Goal: Information Seeking & Learning: Learn about a topic

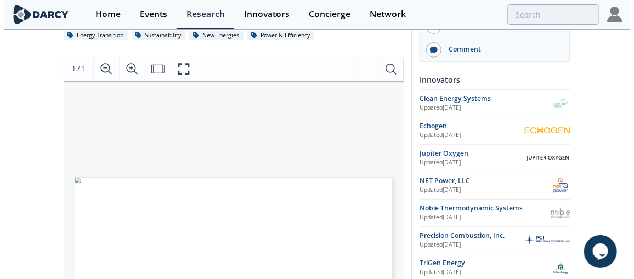
scroll to position [49, 0]
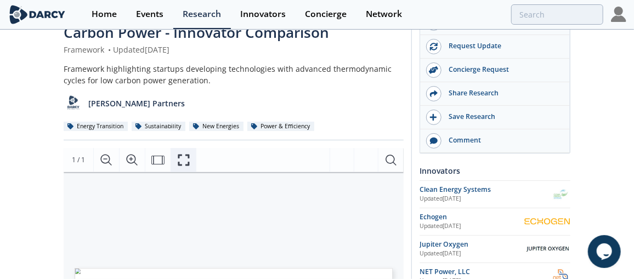
drag, startPoint x: 182, startPoint y: 167, endPoint x: 184, endPoint y: 221, distance: 54.3
click at [183, 167] on button "Fullscreen" at bounding box center [184, 160] width 26 height 24
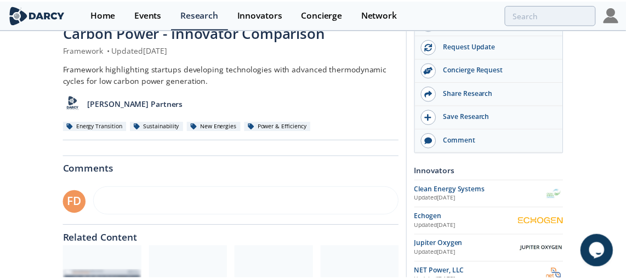
scroll to position [0, 0]
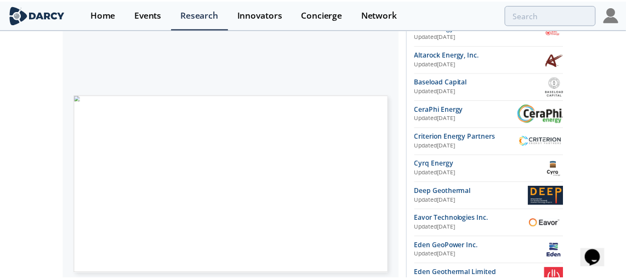
scroll to position [99, 0]
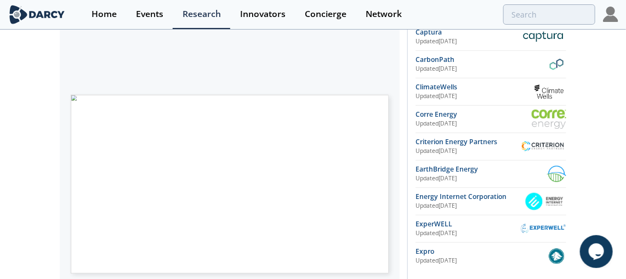
scroll to position [249, 0]
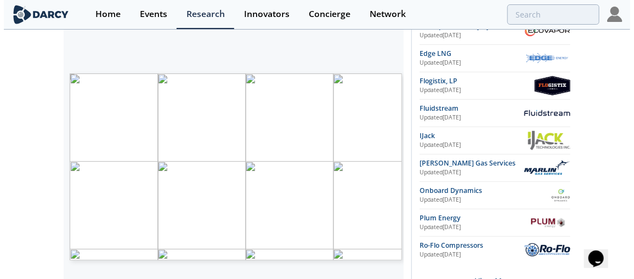
scroll to position [49, 0]
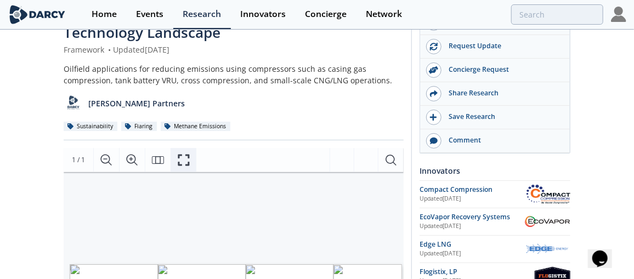
drag, startPoint x: 190, startPoint y: 155, endPoint x: 192, endPoint y: 208, distance: 53.2
click at [190, 155] on button "Fullscreen" at bounding box center [184, 160] width 26 height 24
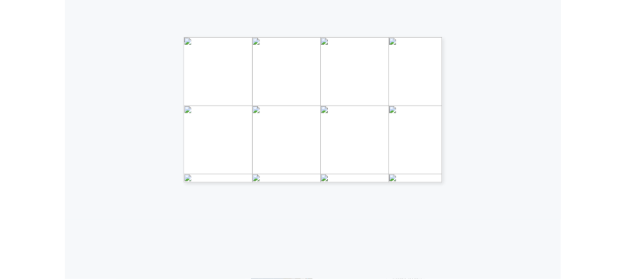
scroll to position [0, 0]
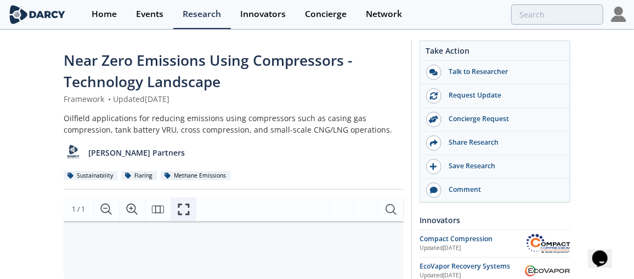
click at [175, 204] on button "Fullscreen" at bounding box center [184, 209] width 26 height 24
